Goal: Transaction & Acquisition: Purchase product/service

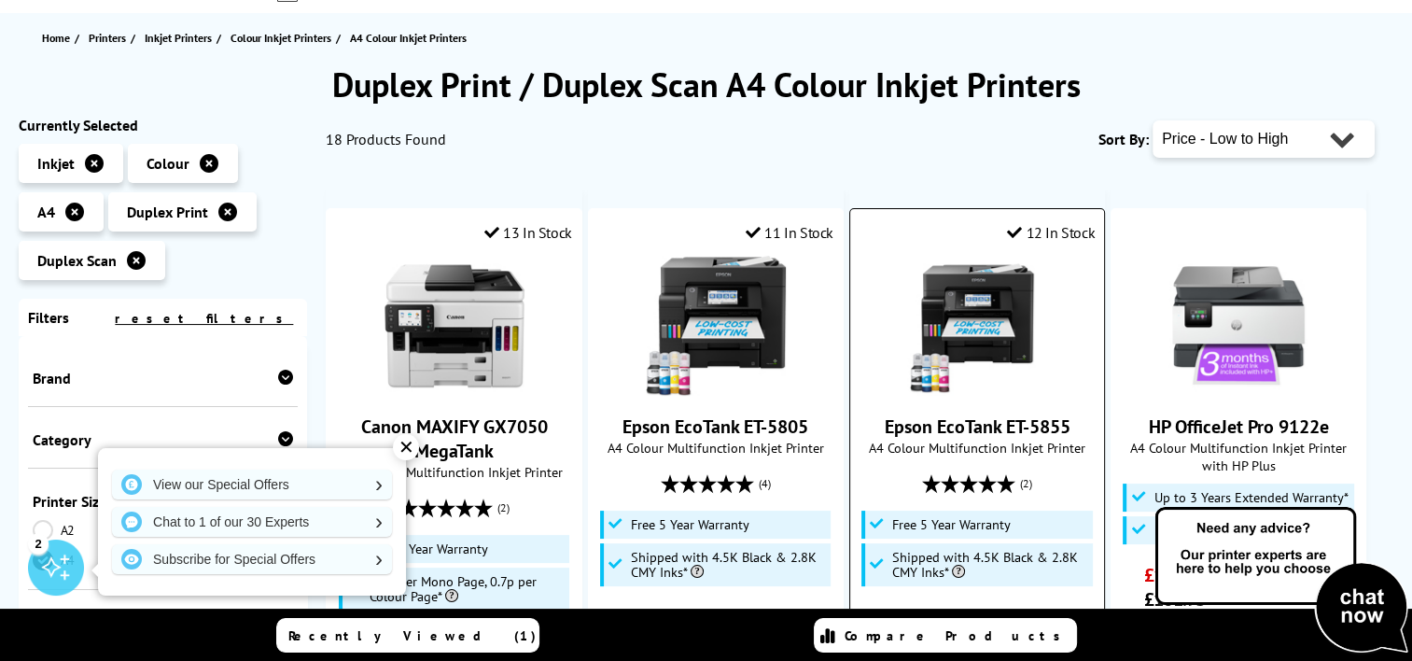
scroll to position [280, 0]
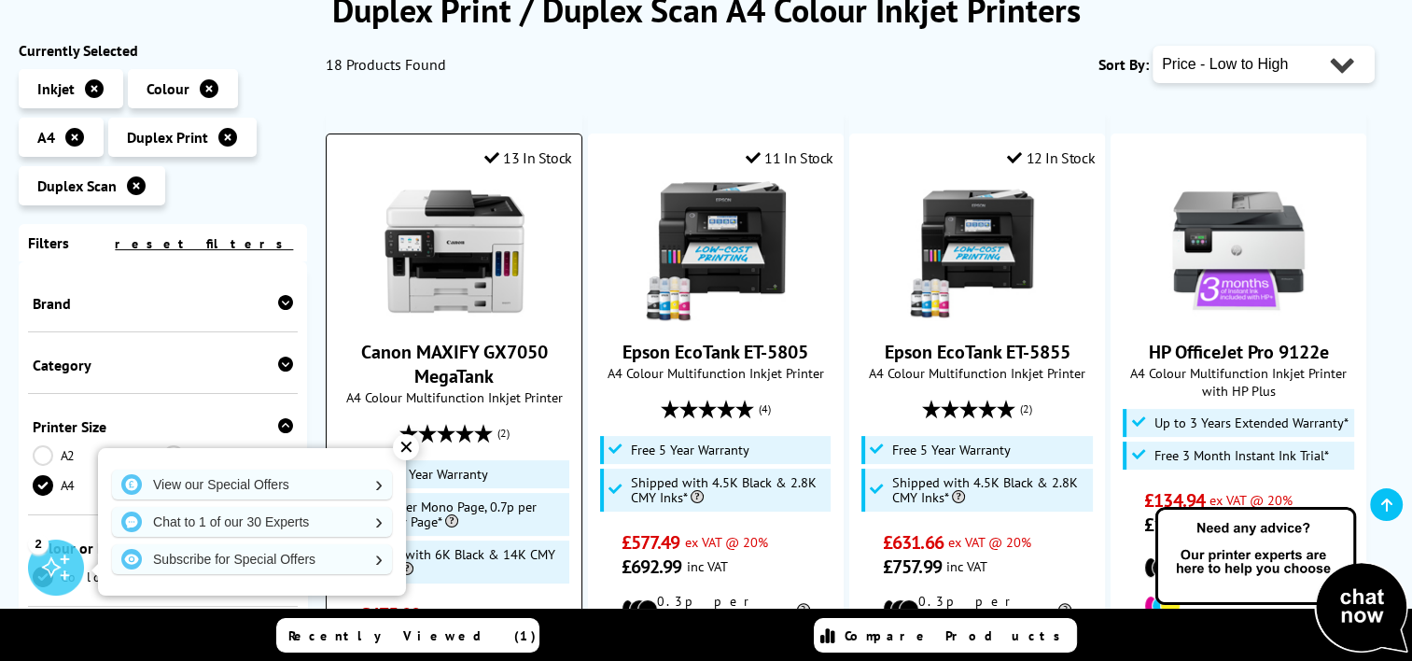
click at [402, 450] on div "✕" at bounding box center [406, 447] width 26 height 26
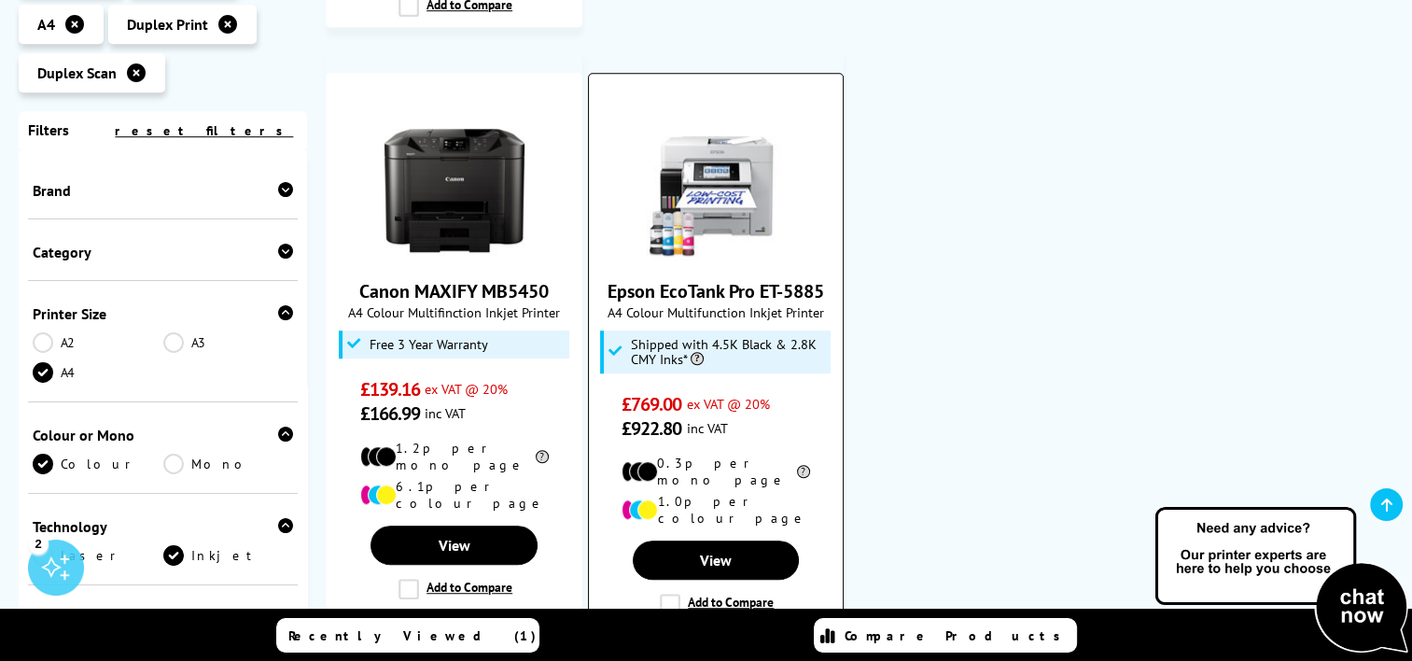
scroll to position [1213, 0]
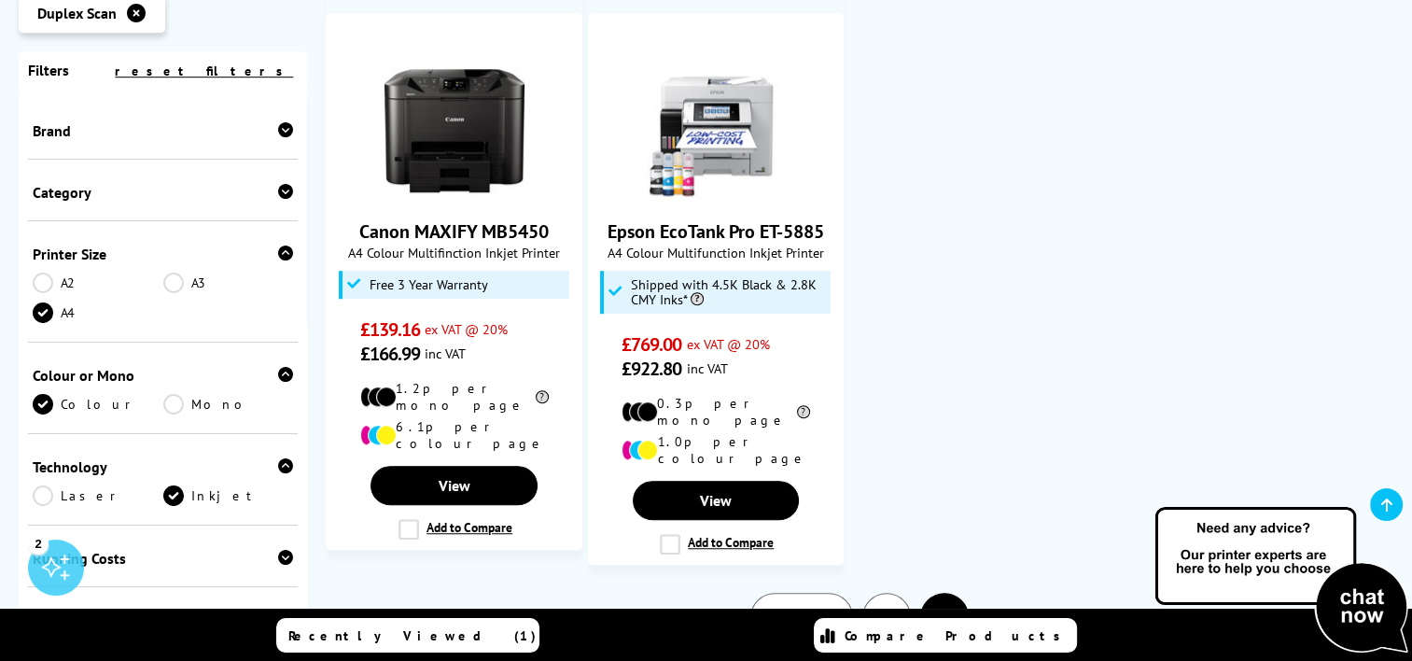
click at [880, 593] on link "1" at bounding box center [886, 617] width 49 height 49
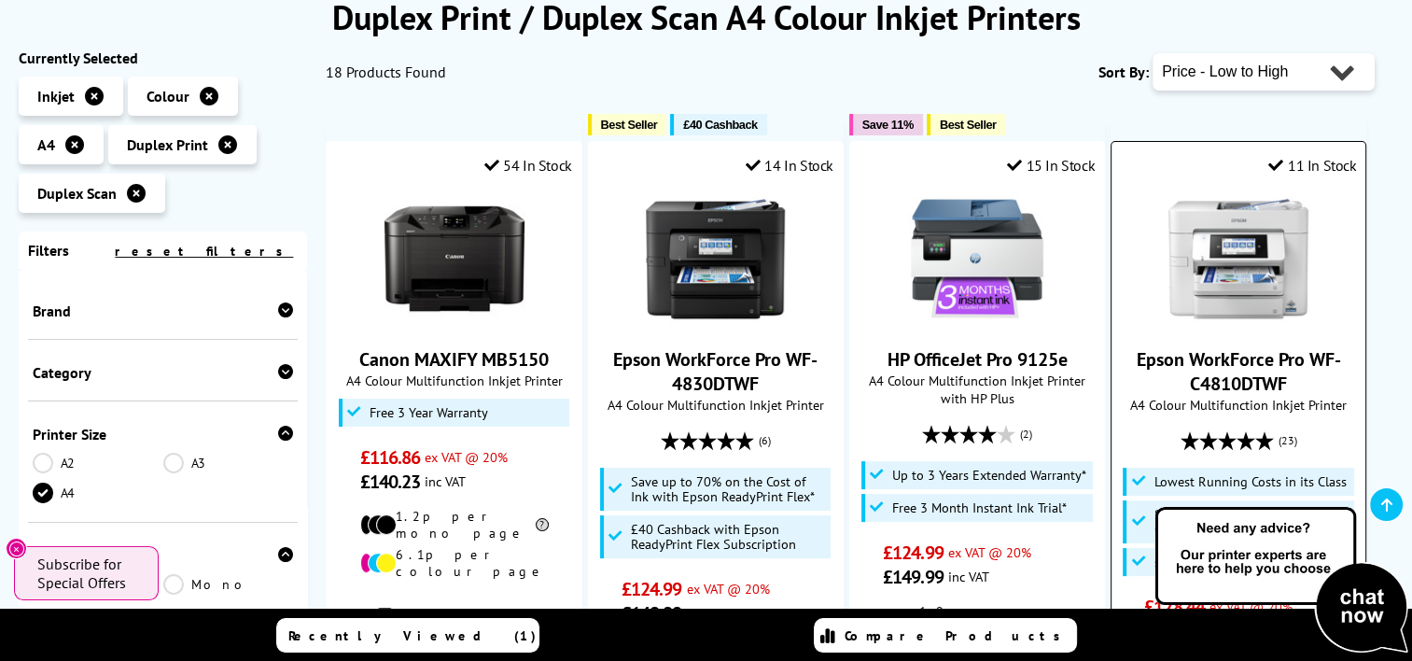
scroll to position [280, 0]
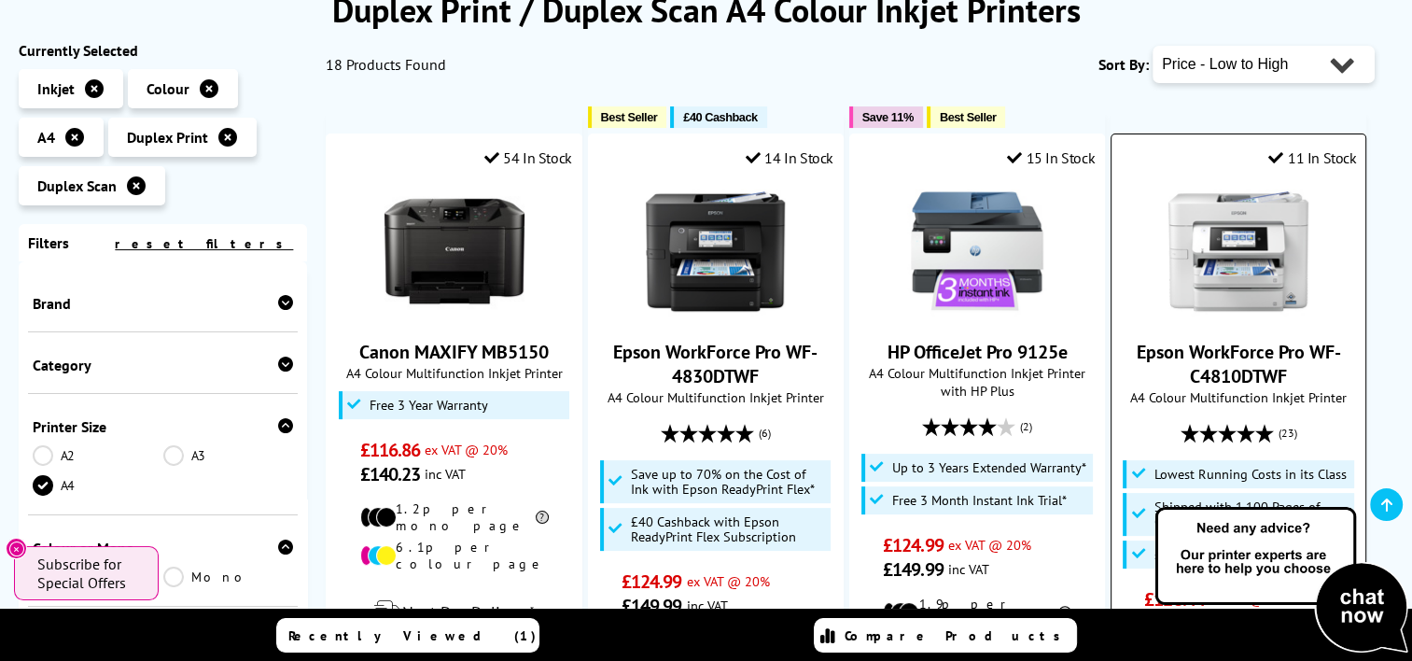
click at [1215, 358] on link "Epson WorkForce Pro WF-C4810DTWF" at bounding box center [1239, 364] width 204 height 49
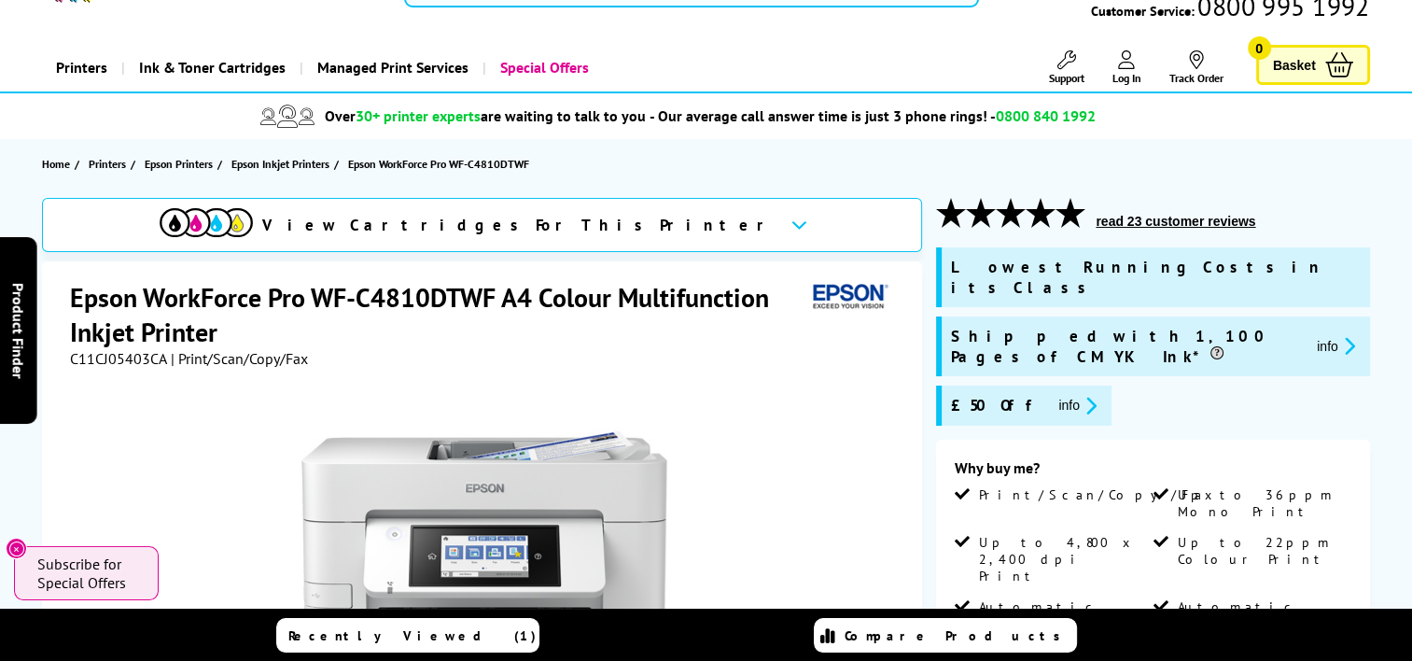
scroll to position [93, 0]
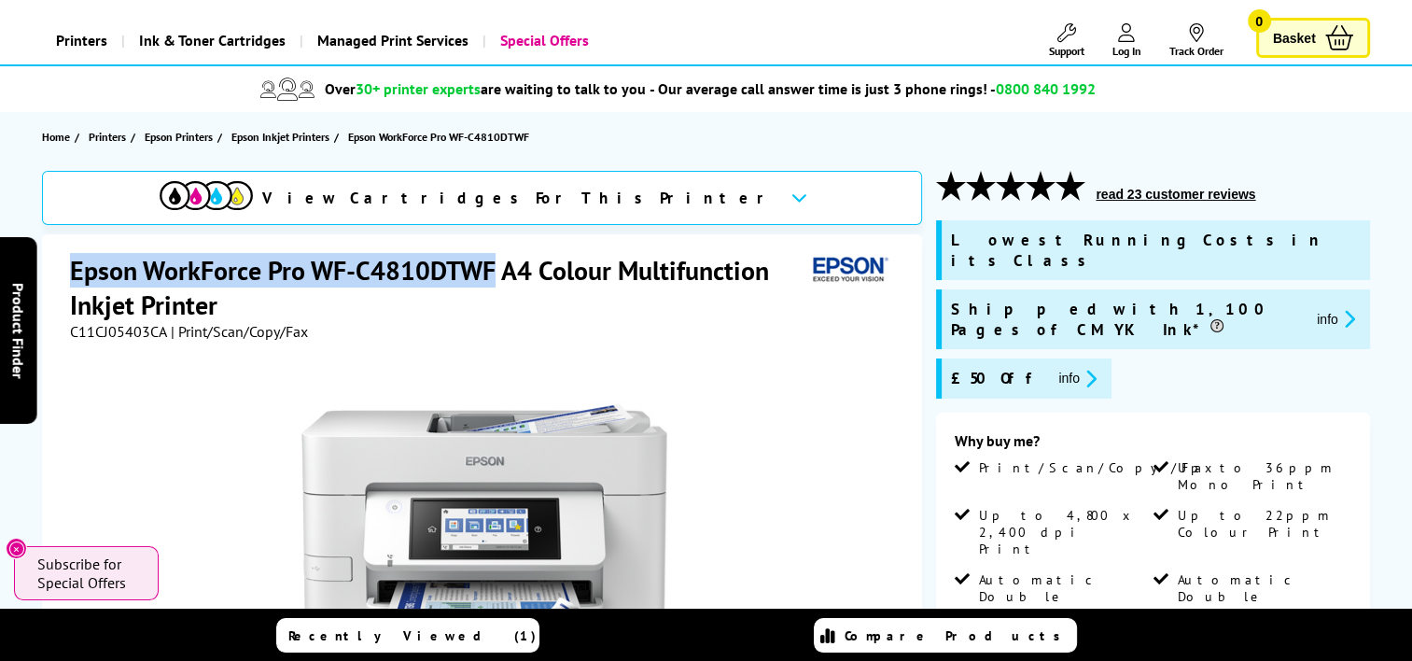
drag, startPoint x: 75, startPoint y: 269, endPoint x: 497, endPoint y: 280, distance: 422.0
click at [497, 280] on h1 "Epson WorkForce Pro WF-C4810DTWF A4 Colour Multifunction Inkjet Printer" at bounding box center [437, 287] width 735 height 69
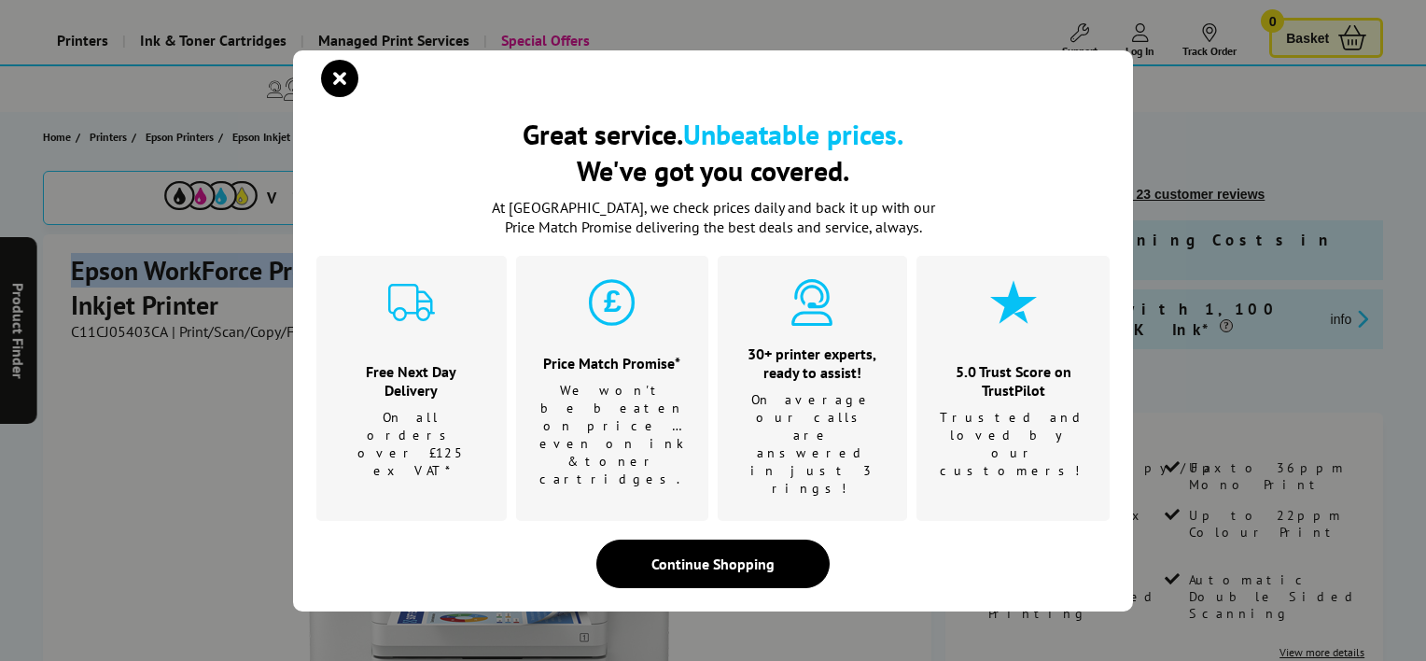
click at [343, 97] on icon "close modal" at bounding box center [339, 78] width 37 height 37
